Goal: Task Accomplishment & Management: Complete application form

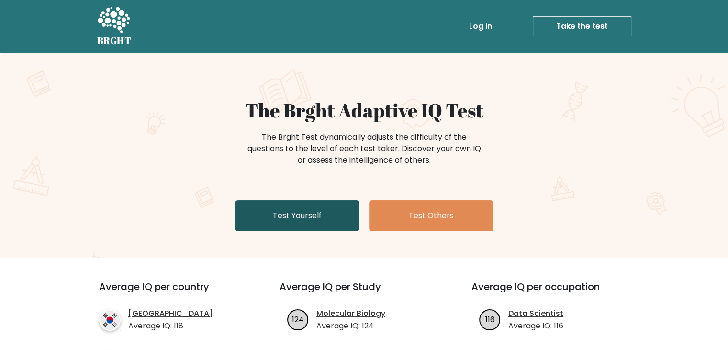
click at [326, 217] on link "Test Yourself" at bounding box center [297, 215] width 125 height 31
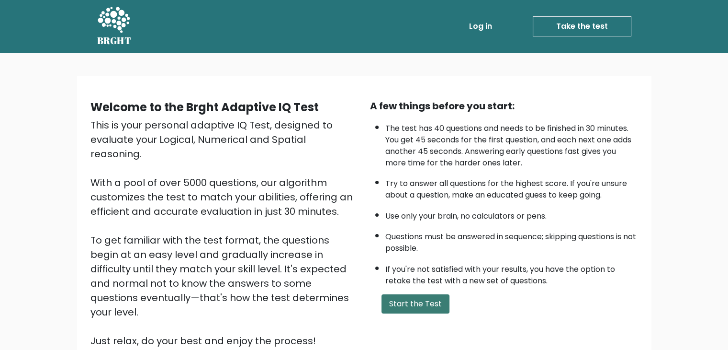
click at [404, 298] on button "Start the Test" at bounding box center [416, 303] width 68 height 19
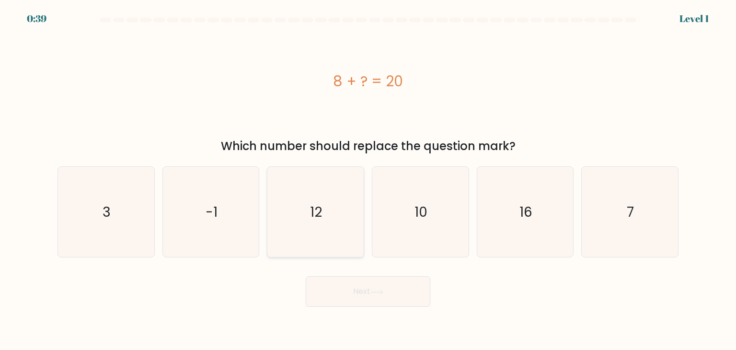
click at [309, 207] on icon "12" at bounding box center [315, 212] width 90 height 90
click at [368, 180] on input "c. 12" at bounding box center [368, 177] width 0 height 5
radio input "true"
click at [337, 284] on button "Next" at bounding box center [368, 291] width 125 height 31
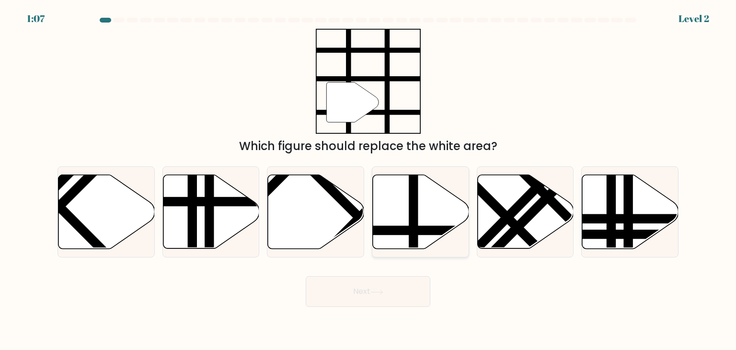
click at [393, 224] on icon at bounding box center [421, 212] width 96 height 74
click at [368, 180] on input "d." at bounding box center [368, 177] width 0 height 5
radio input "true"
click at [393, 286] on button "Next" at bounding box center [368, 291] width 125 height 31
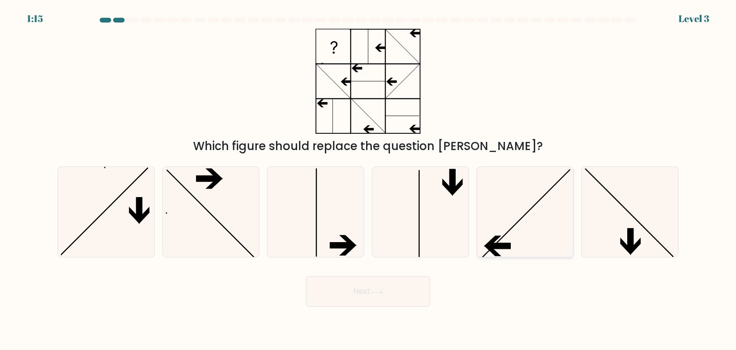
click at [494, 247] on icon at bounding box center [499, 246] width 23 height 6
click at [368, 180] on input "e." at bounding box center [368, 177] width 0 height 5
radio input "true"
click at [394, 288] on button "Next" at bounding box center [368, 291] width 125 height 31
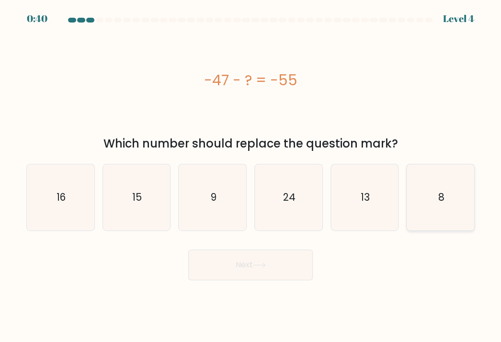
click at [454, 214] on icon "8" at bounding box center [441, 197] width 66 height 66
click at [251, 176] on input "f. 8" at bounding box center [250, 173] width 0 height 5
radio input "true"
click at [294, 263] on button "Next" at bounding box center [250, 265] width 125 height 31
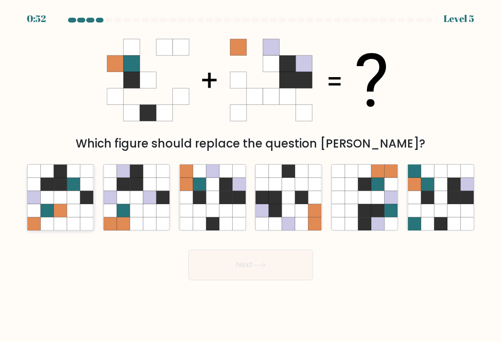
click at [60, 190] on icon at bounding box center [60, 184] width 13 height 13
click at [250, 176] on input "a." at bounding box center [250, 173] width 0 height 5
radio input "true"
click at [279, 276] on button "Next" at bounding box center [250, 265] width 125 height 31
